Goal: Task Accomplishment & Management: Use online tool/utility

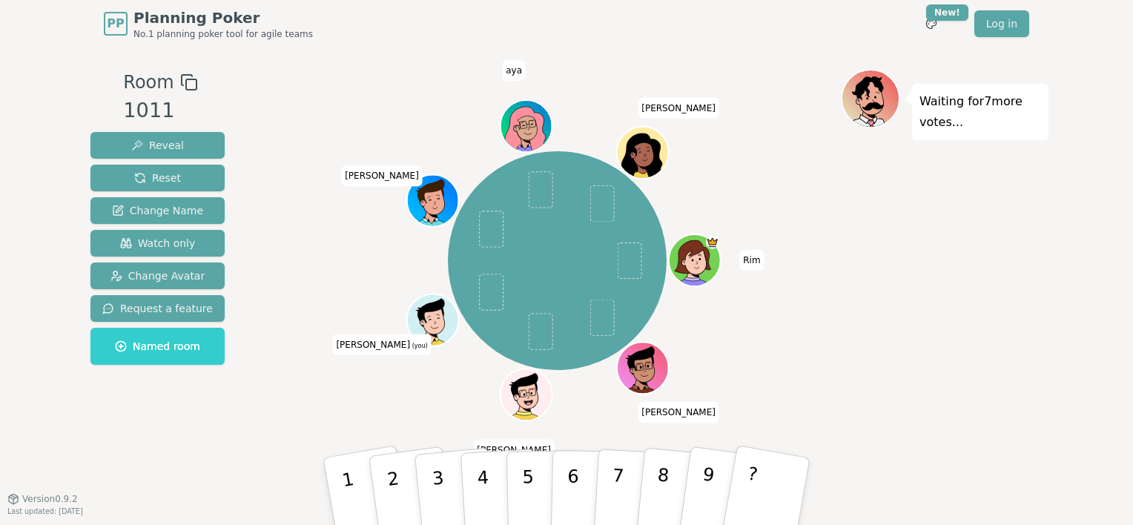
click at [242, 456] on div "Room 1011 Reveal Reset Change Name Watch only Change Avatar Request a feature N…" at bounding box center [566, 273] width 964 height 408
click at [440, 480] on p "3" at bounding box center [439, 493] width 19 height 81
click at [382, 475] on button "2" at bounding box center [410, 491] width 88 height 120
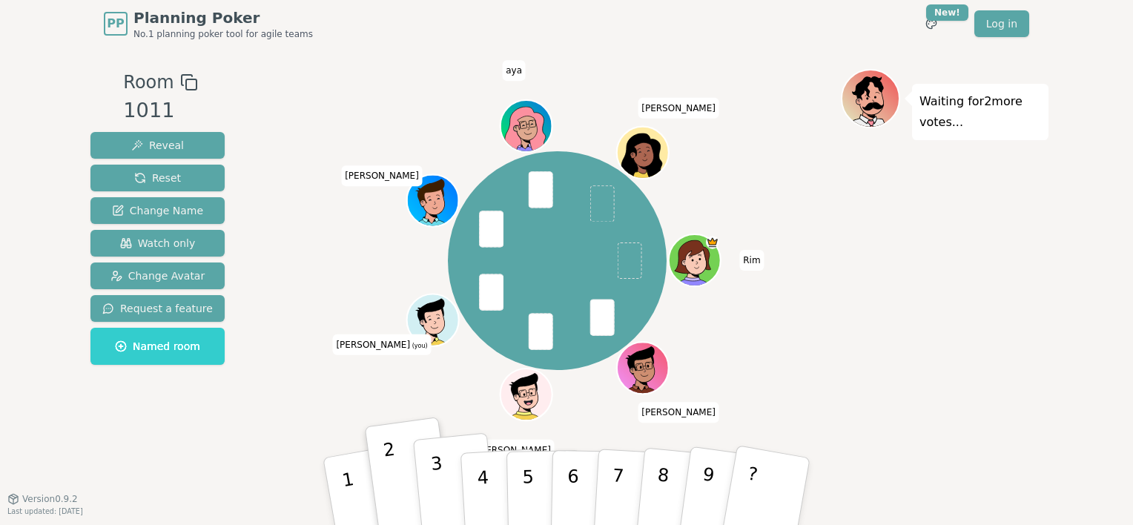
click at [443, 476] on button "3" at bounding box center [455, 492] width 84 height 118
click at [409, 486] on button "2" at bounding box center [410, 491] width 88 height 120
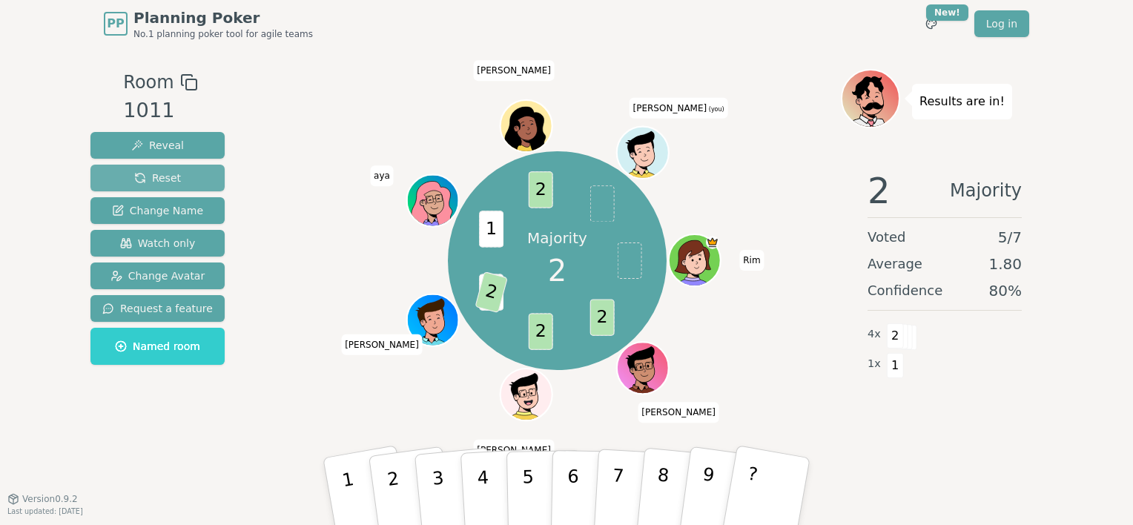
click at [187, 174] on button "Reset" at bounding box center [157, 178] width 134 height 27
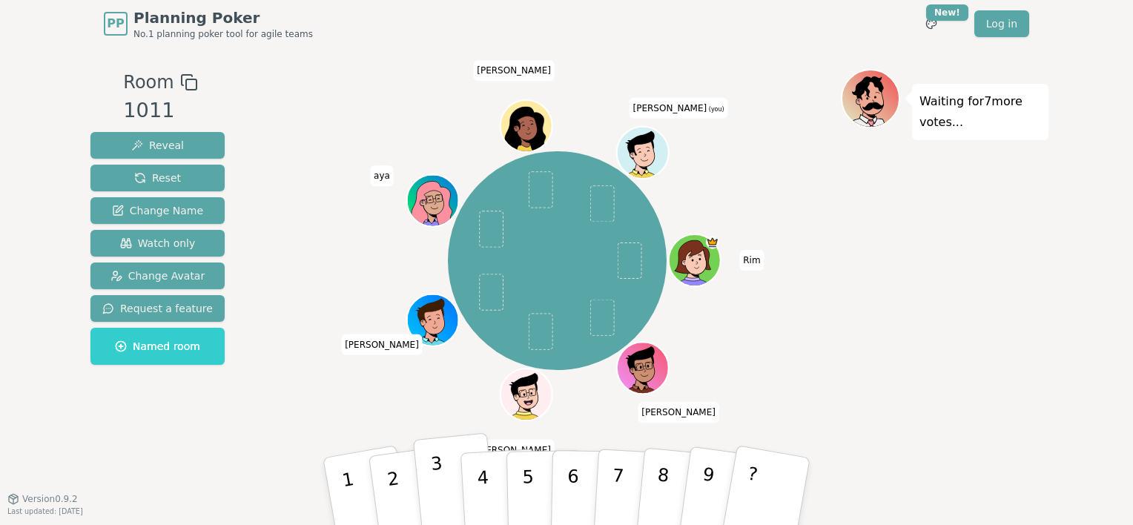
click at [435, 488] on p "3" at bounding box center [439, 493] width 19 height 81
click at [385, 470] on p "2" at bounding box center [395, 493] width 22 height 81
click at [934, 327] on div "Waiting for 6 more votes..." at bounding box center [945, 273] width 208 height 408
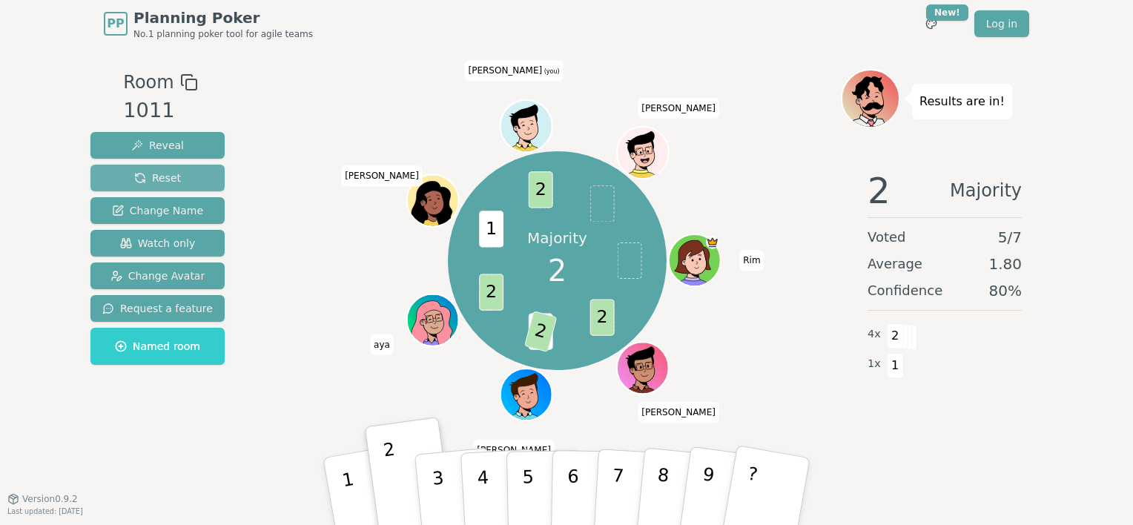
click at [152, 173] on span "Reset" at bounding box center [157, 177] width 47 height 15
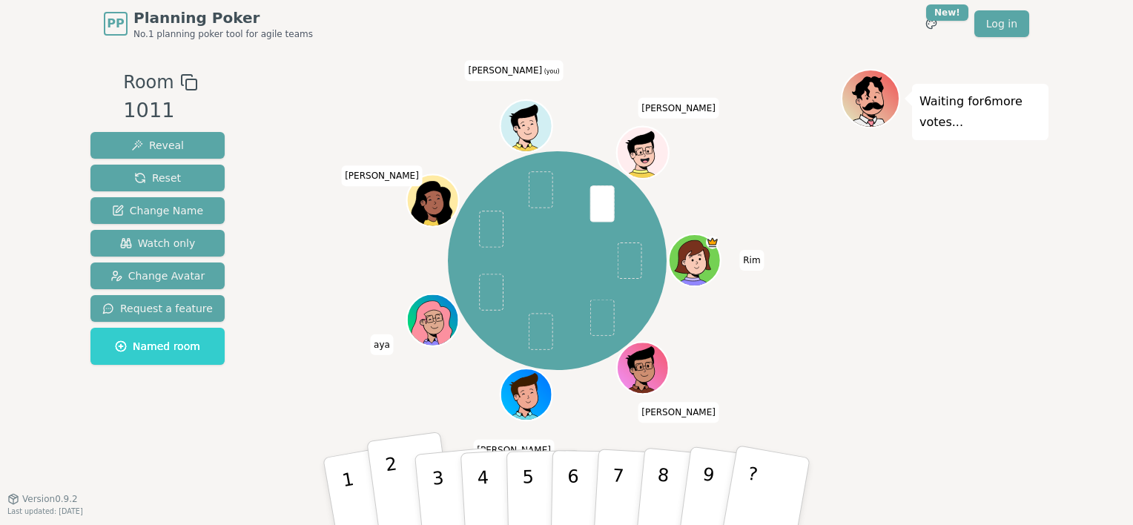
click at [403, 480] on button "2" at bounding box center [410, 491] width 88 height 120
click at [961, 377] on div "Waiting for 5 more votes..." at bounding box center [945, 273] width 208 height 408
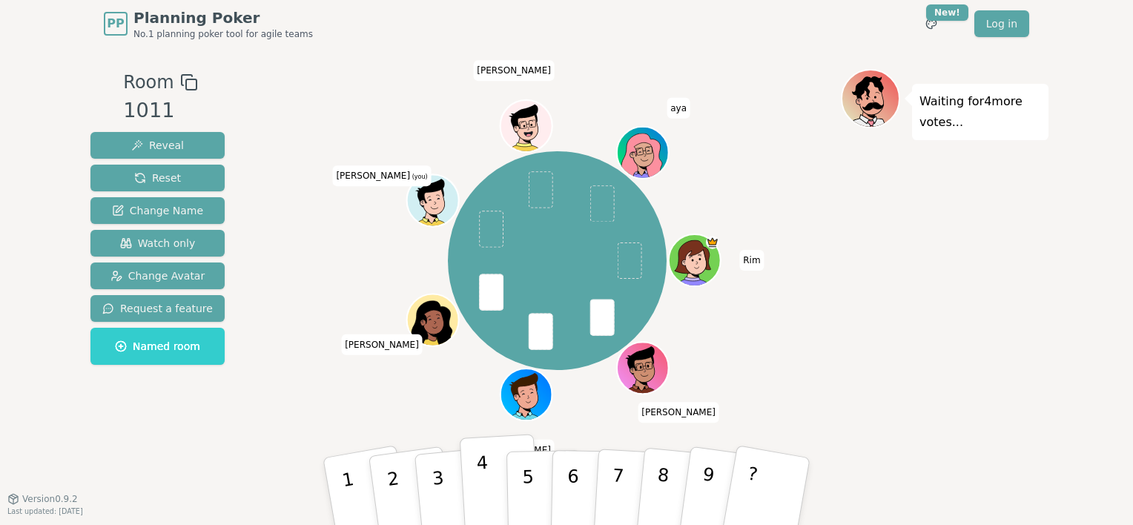
click at [477, 478] on p "4" at bounding box center [484, 492] width 16 height 81
click at [907, 265] on div "Waiting for 3 more votes..." at bounding box center [945, 273] width 208 height 408
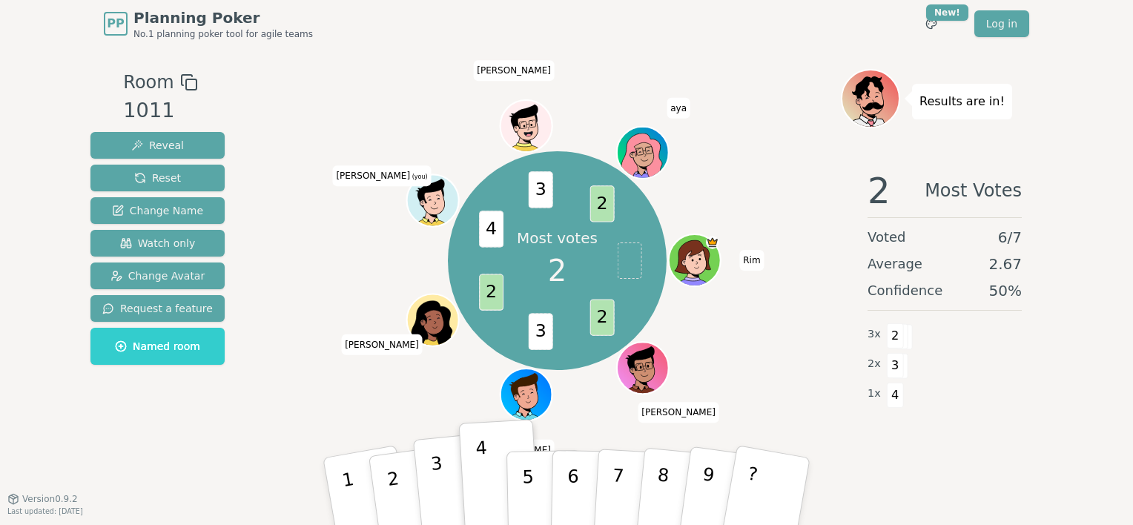
click at [440, 474] on p "3" at bounding box center [439, 493] width 19 height 81
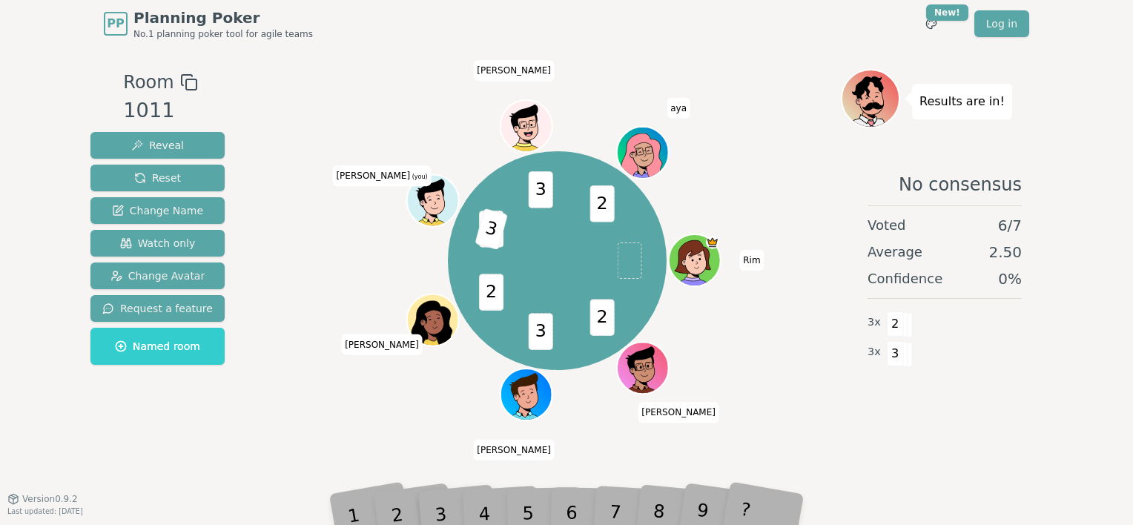
click at [338, 415] on div "2 3 2 4 3 3 2 Rim [PERSON_NAME] [PERSON_NAME] [PERSON_NAME] (you) [PERSON_NAME]" at bounding box center [557, 261] width 567 height 330
